Goal: Find contact information: Find contact information

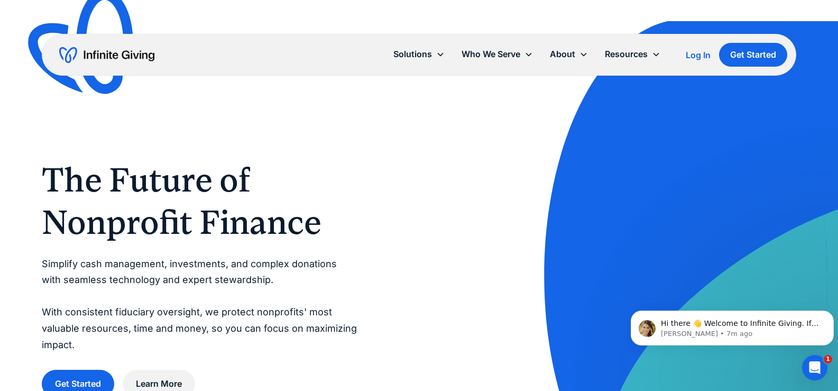
click at [559, 55] on div "About" at bounding box center [562, 54] width 25 height 14
click at [566, 54] on div "About" at bounding box center [562, 54] width 25 height 14
click at [578, 51] on div "About" at bounding box center [569, 54] width 55 height 23
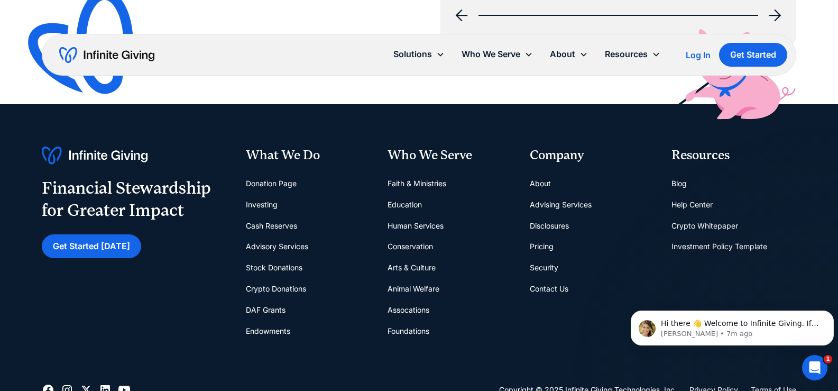
scroll to position [4190, 0]
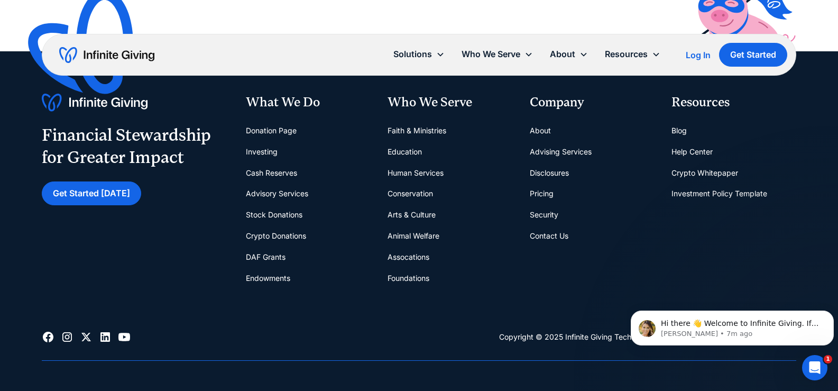
click at [545, 236] on link "Contact Us" at bounding box center [549, 235] width 39 height 21
click at [545, 237] on link "Contact Us" at bounding box center [549, 235] width 39 height 21
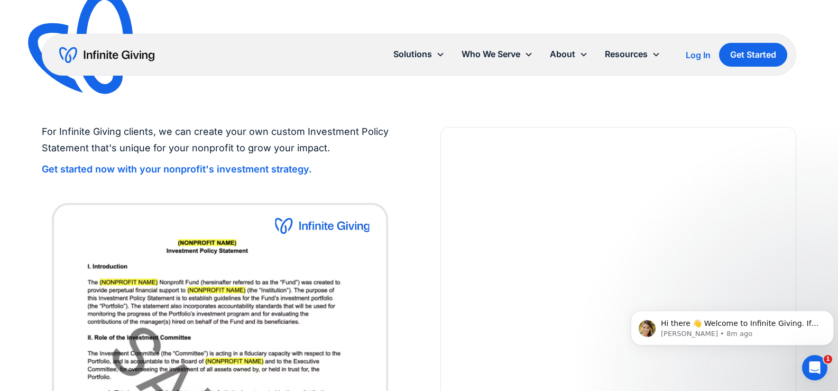
scroll to position [130, 0]
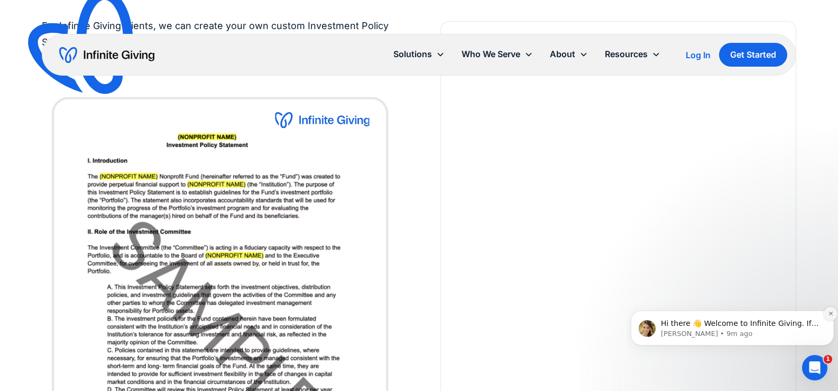
click at [832, 314] on icon "Dismiss notification" at bounding box center [831, 313] width 6 height 6
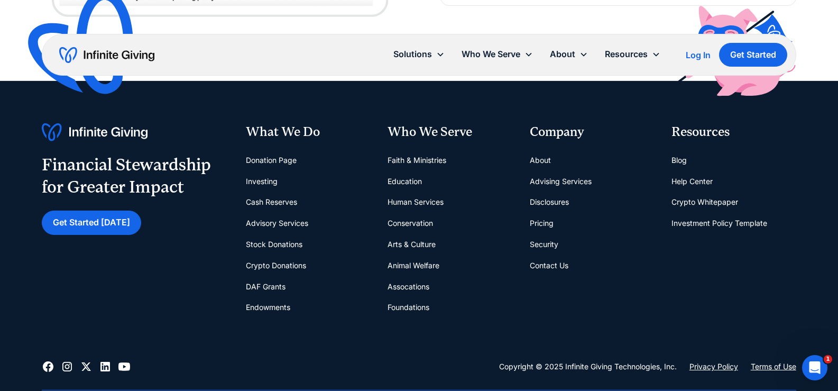
scroll to position [606, 0]
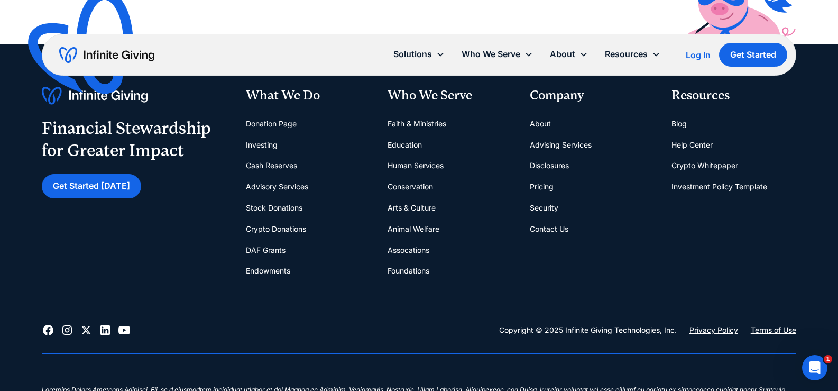
click at [555, 226] on link "Contact Us" at bounding box center [549, 228] width 39 height 21
